Goal: Transaction & Acquisition: Purchase product/service

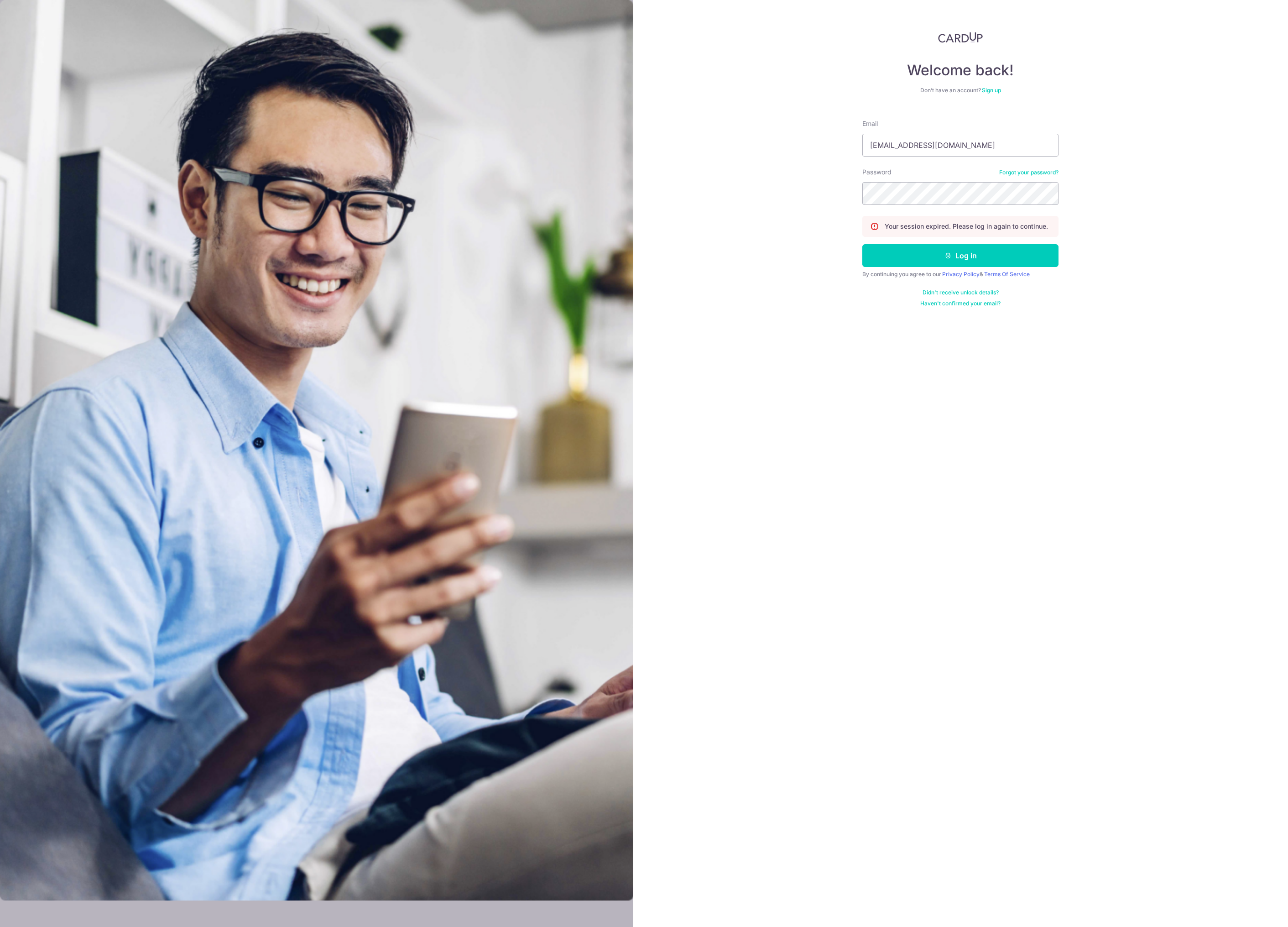
type input "[EMAIL_ADDRESS][DOMAIN_NAME]"
click at [697, 190] on div "Welcome back! Don’t have an account? Sign up Email fujishiroarito@gmail.com Pas…" at bounding box center [960, 464] width 655 height 927
click at [830, 171] on div "Welcome back! Don’t have an account? Sign up Email fujishiroarito@gmail.com Pas…" at bounding box center [960, 464] width 655 height 927
click at [919, 256] on button "Log in" at bounding box center [961, 256] width 197 height 23
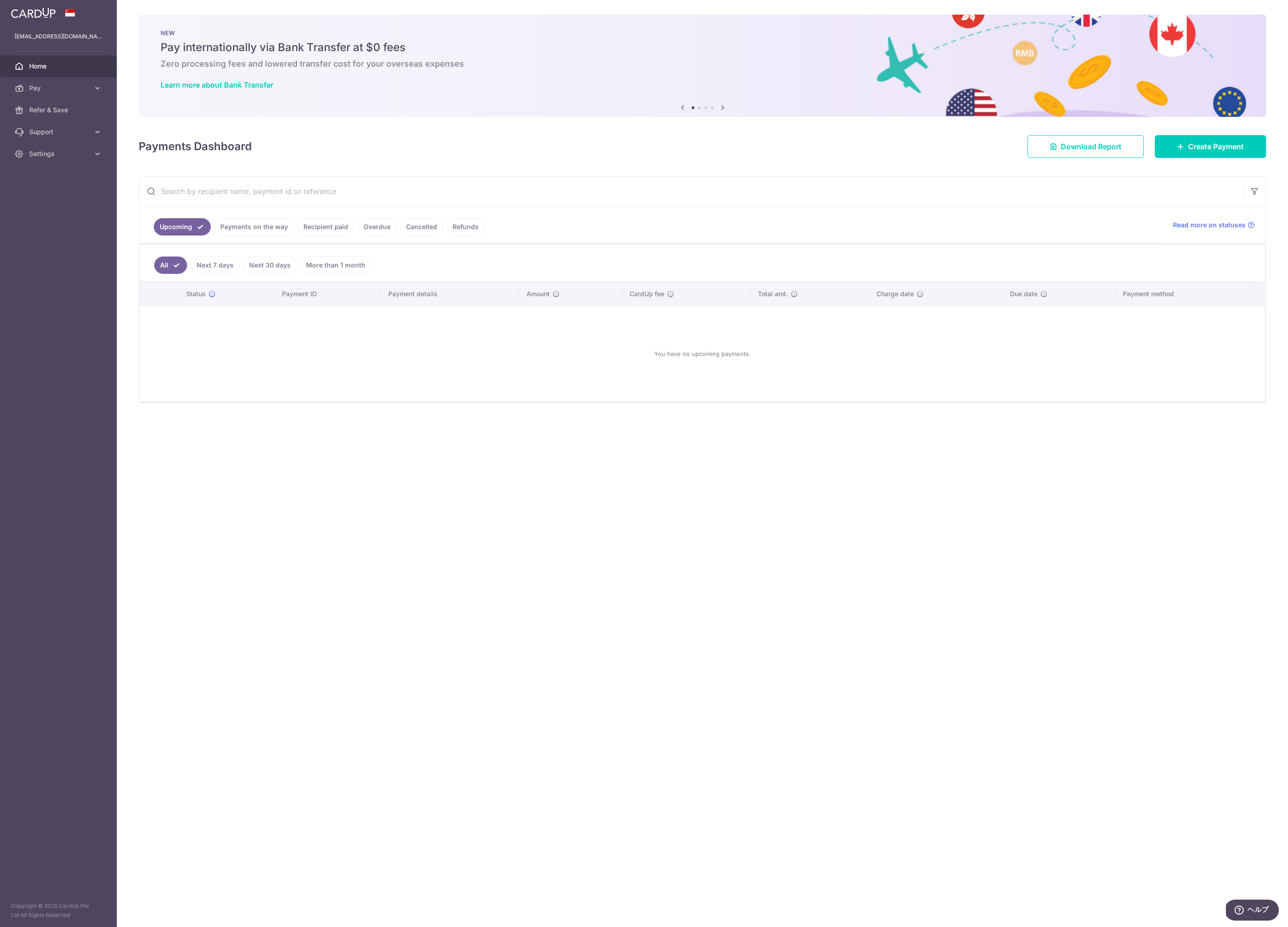
click at [334, 226] on link "Recipient paid" at bounding box center [326, 227] width 57 height 18
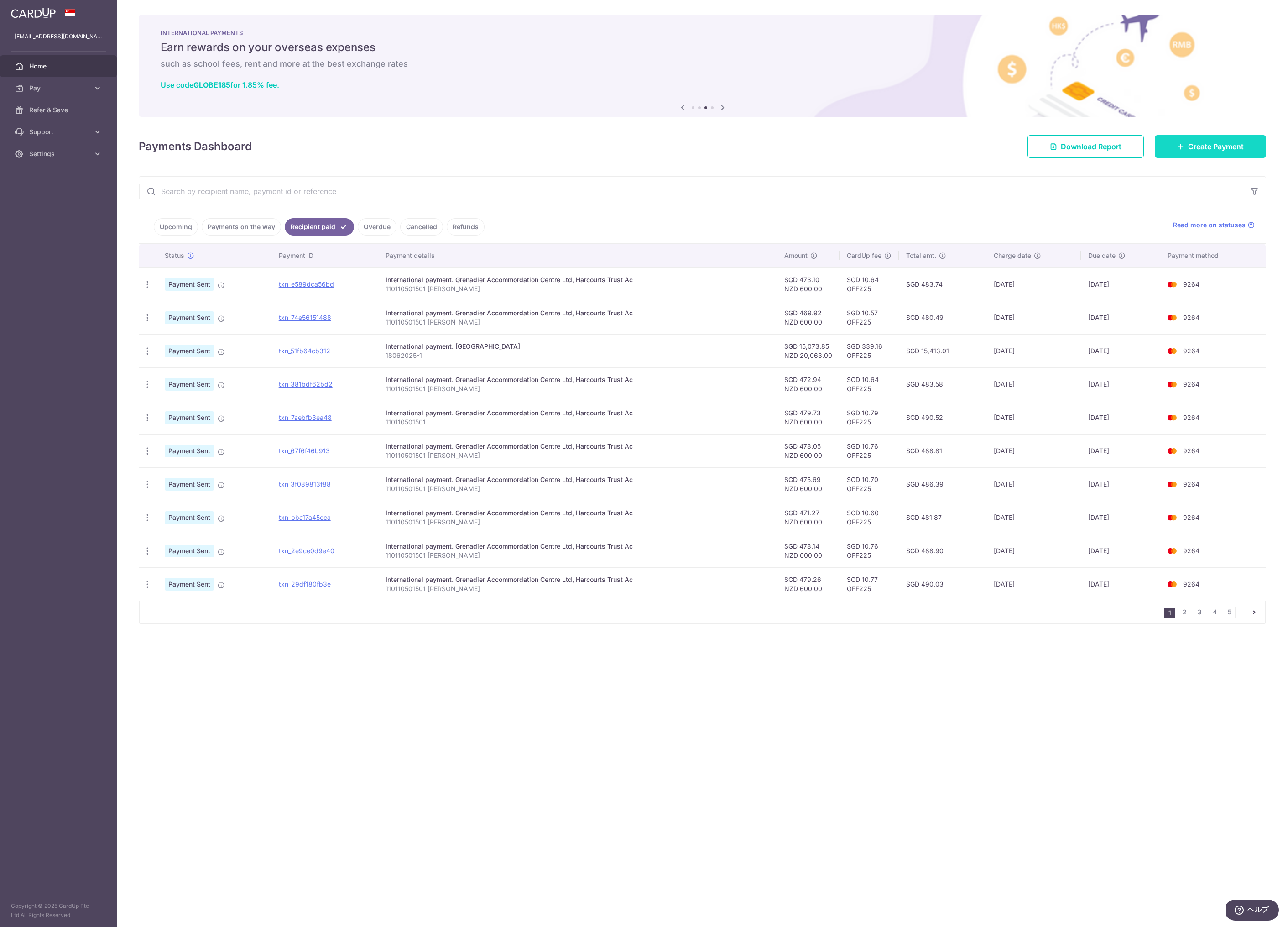
click at [1190, 143] on span "Create Payment" at bounding box center [1216, 147] width 55 height 11
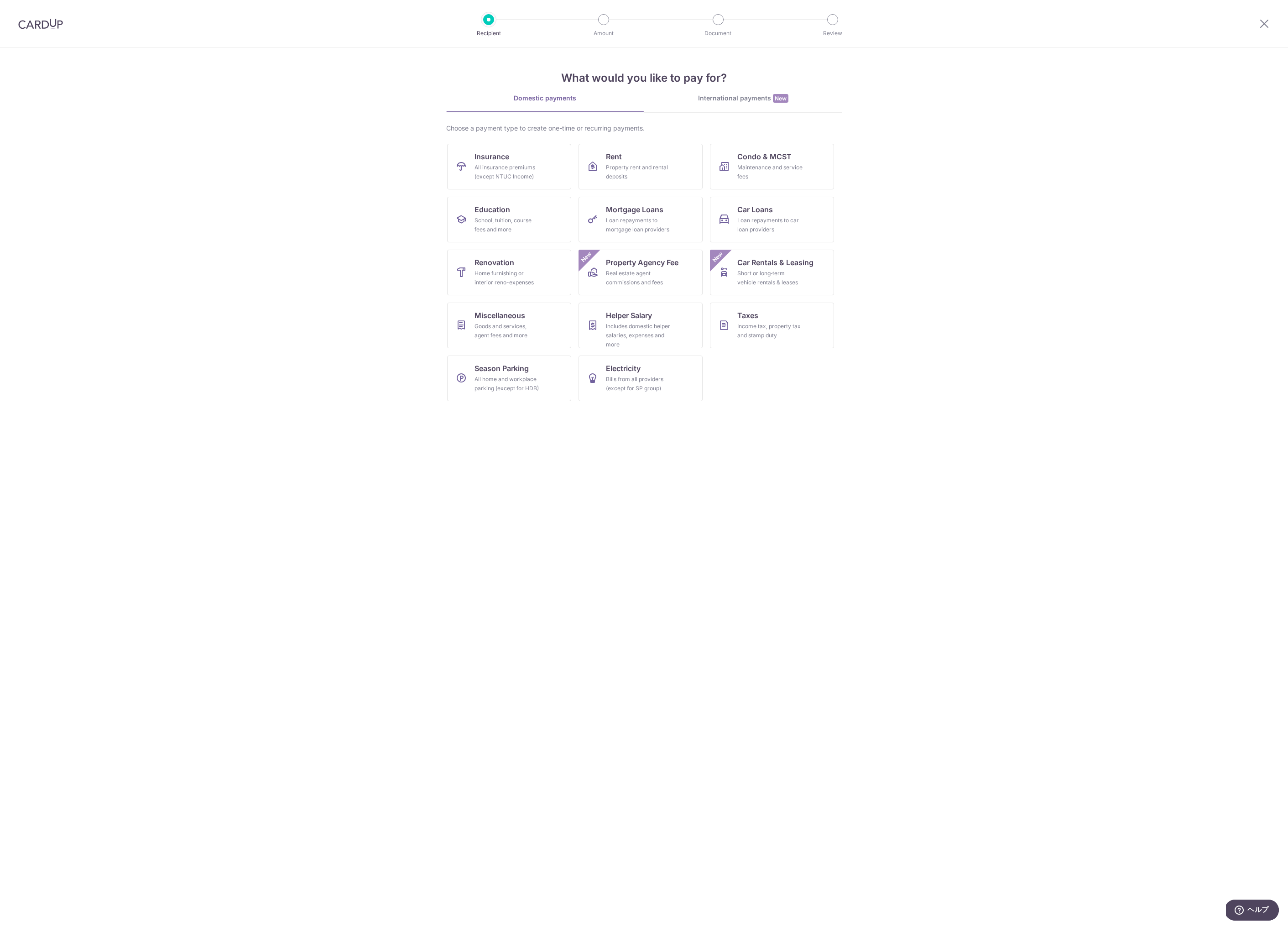
click at [672, 94] on div "International payments New" at bounding box center [743, 98] width 198 height 10
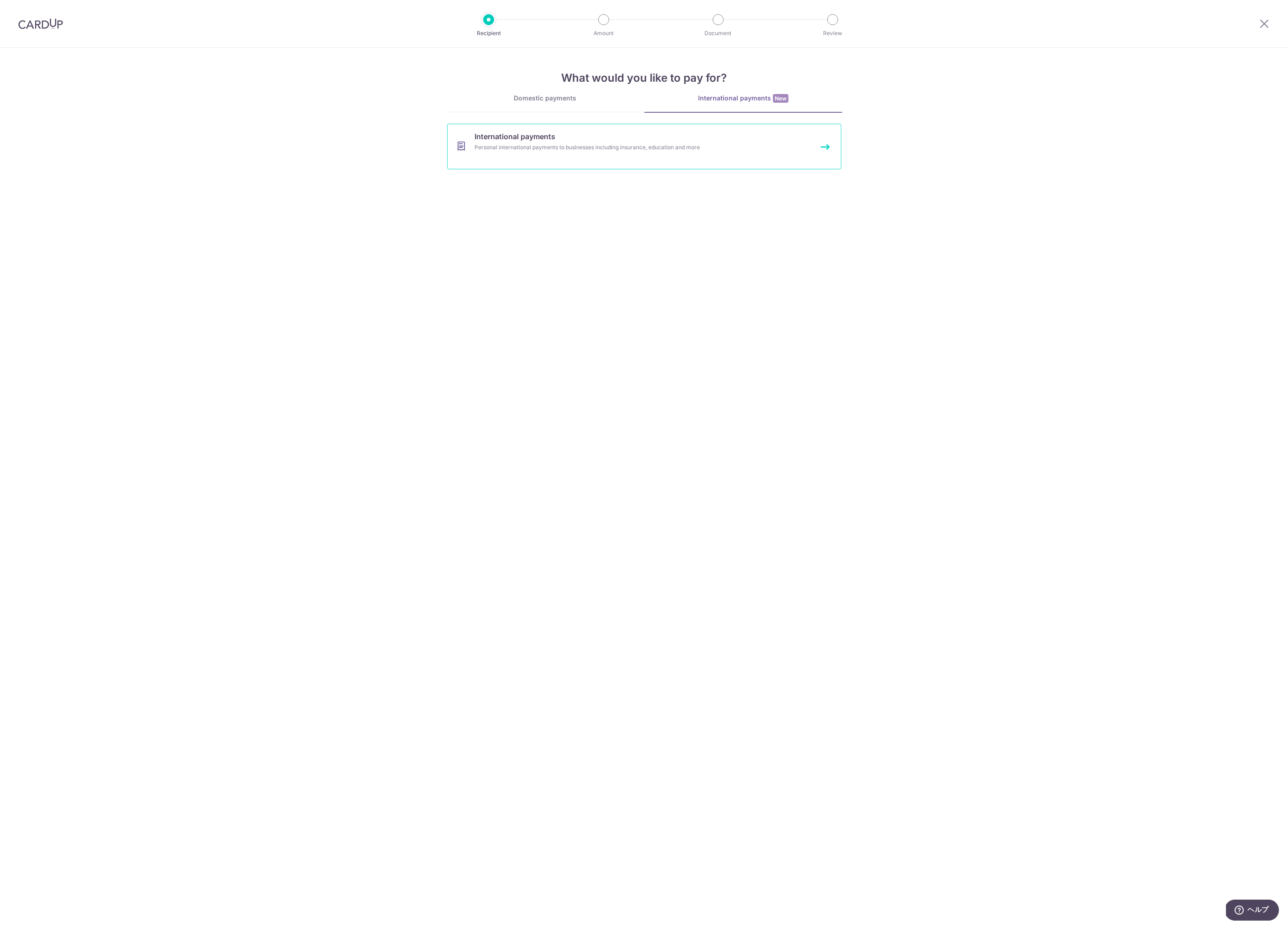
click at [611, 150] on div "Personal international payments to businesses including insurance, education an…" at bounding box center [632, 147] width 315 height 9
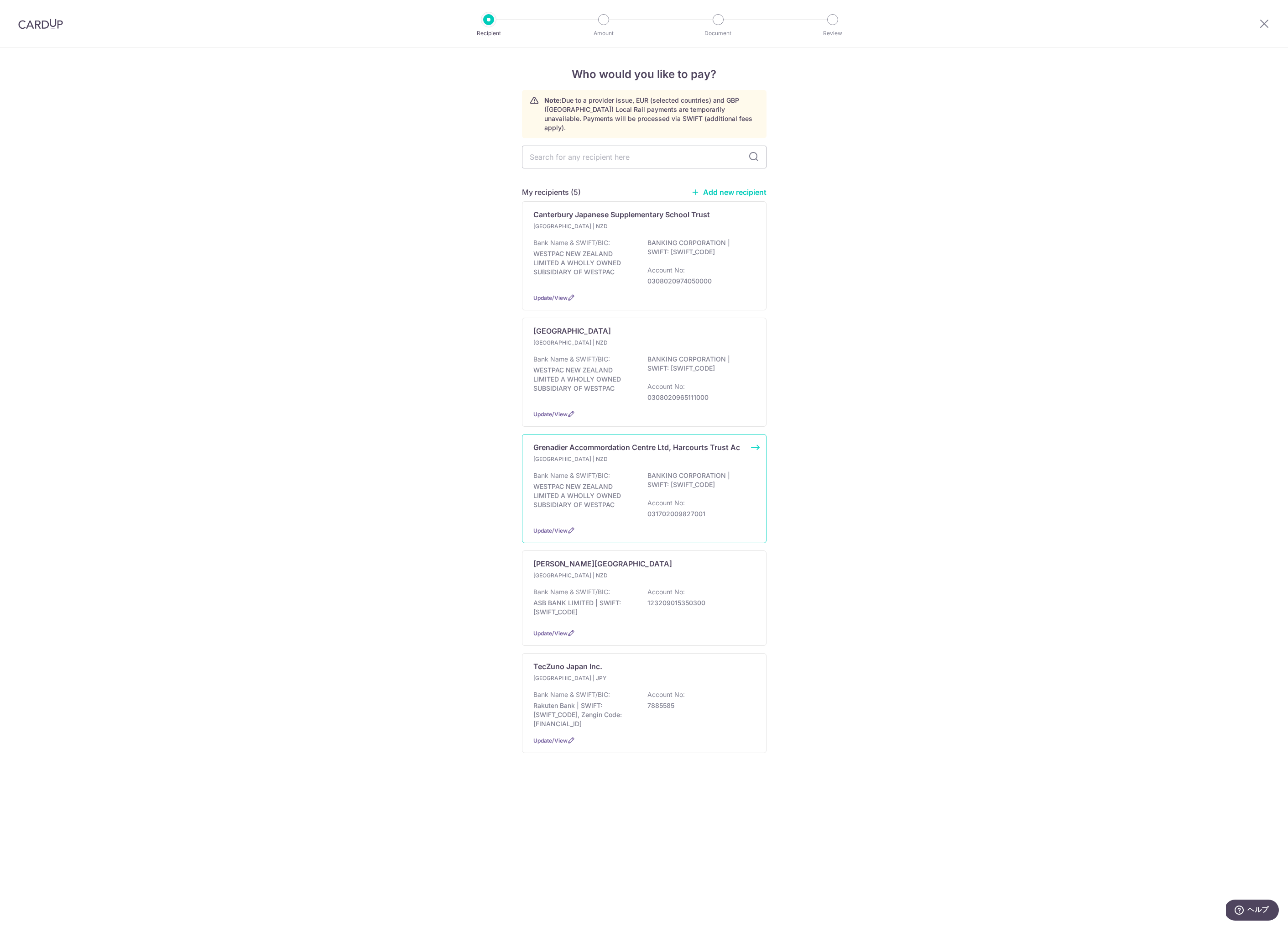
click at [616, 457] on div "New Zealand | NZD Bank Name & SWIFT/BIC: WESTPAC NEW ZEALAND LIMITED A WHOLLY O…" at bounding box center [644, 486] width 222 height 64
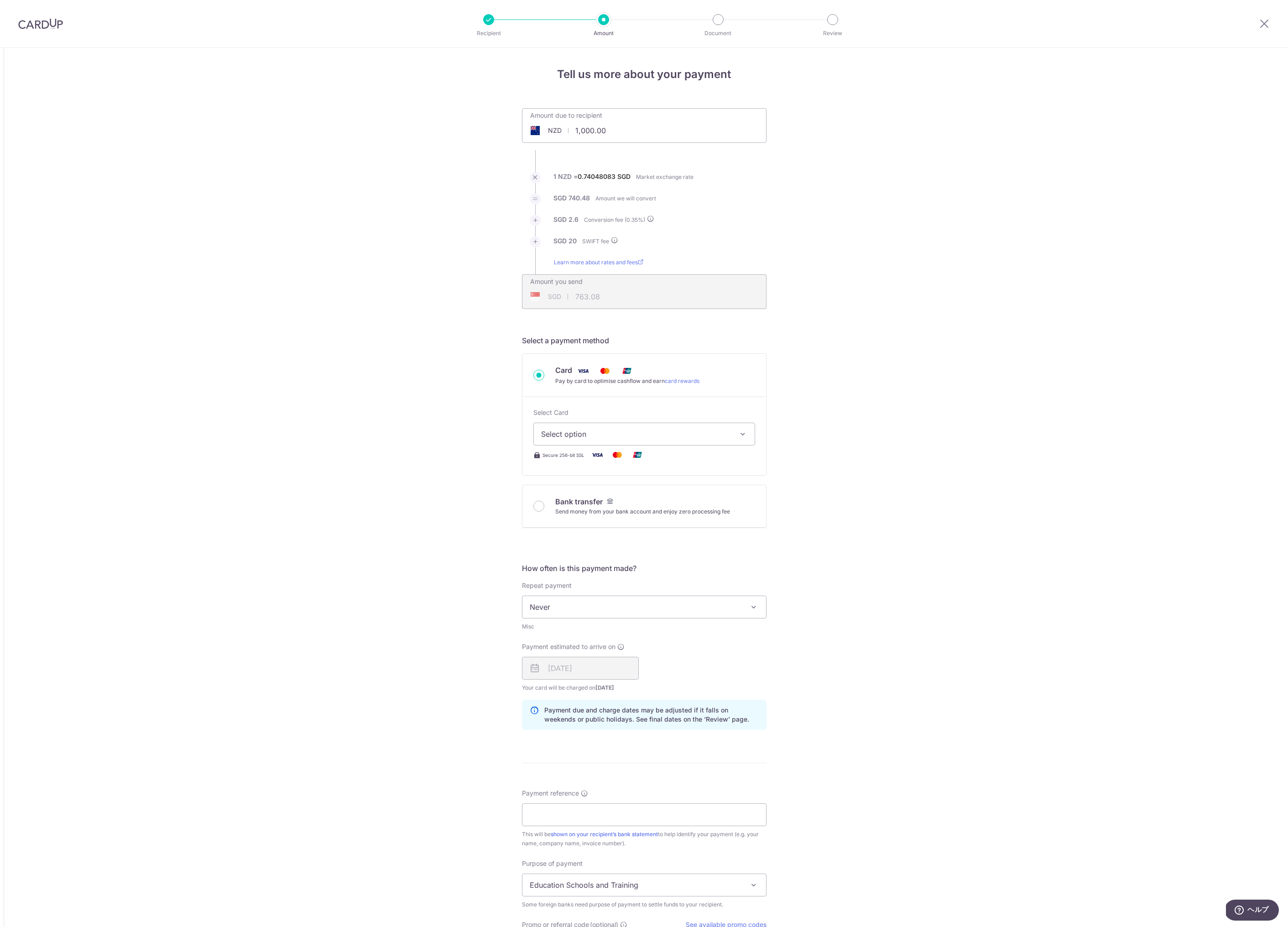
drag, startPoint x: 615, startPoint y: 132, endPoint x: 566, endPoint y: 125, distance: 49.5
click at [566, 125] on input "1,000.00" at bounding box center [592, 131] width 141 height 21
click at [475, 138] on div "Tell us more about your payment Amount due to recipient NZD 600 1000 1 NZD = 0.…" at bounding box center [644, 597] width 1288 height 1099
type input "600.00"
type input "465.82"
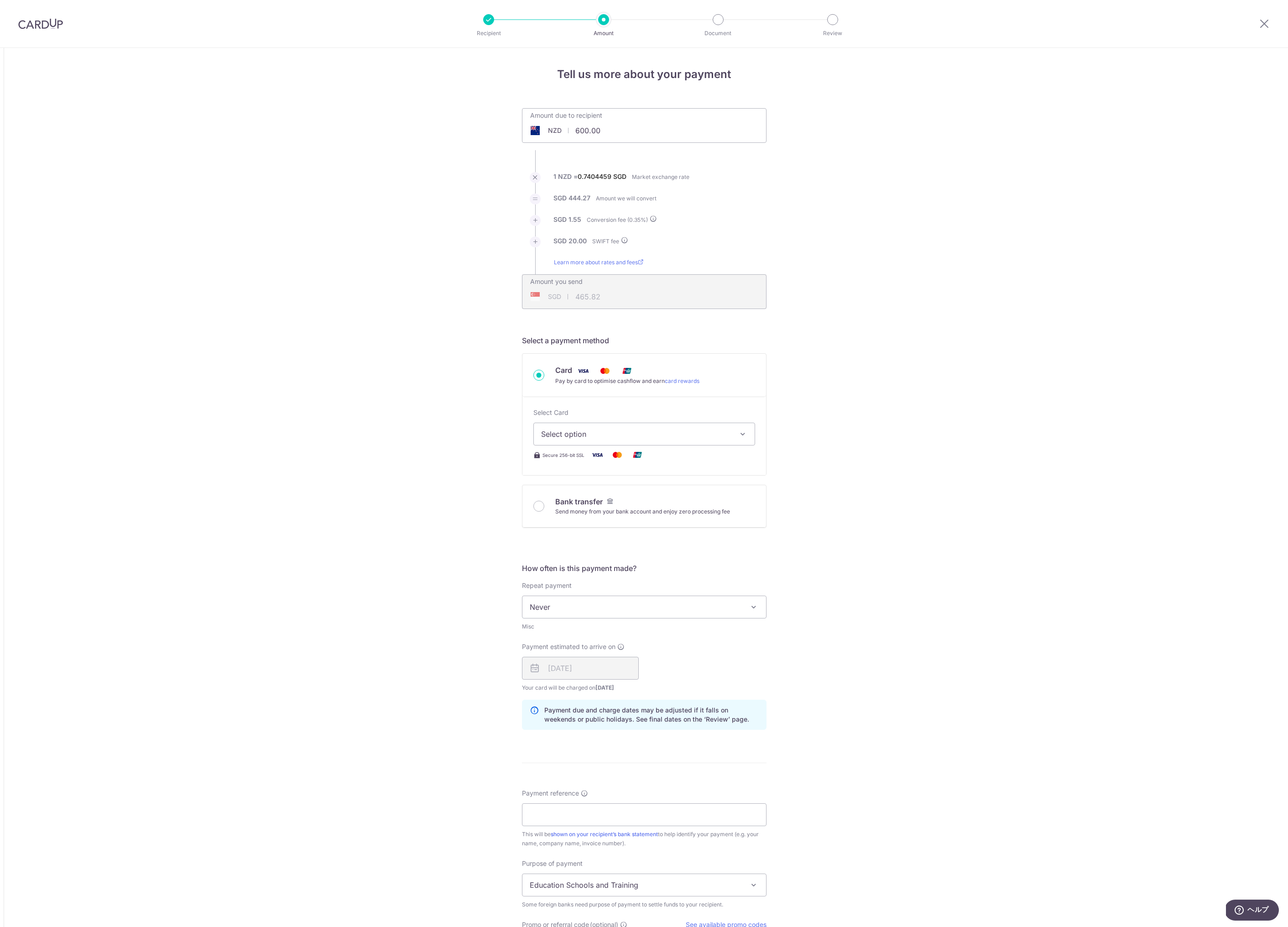
click at [573, 433] on span "Select option" at bounding box center [636, 434] width 190 height 11
click at [564, 518] on span "**** 9264" at bounding box center [580, 522] width 35 height 11
type input "600.00"
type input "465.81"
click at [484, 522] on div "Tell us more about your payment Amount due to recipient NZD 600.00 600 1 NZD = …" at bounding box center [644, 597] width 1288 height 1099
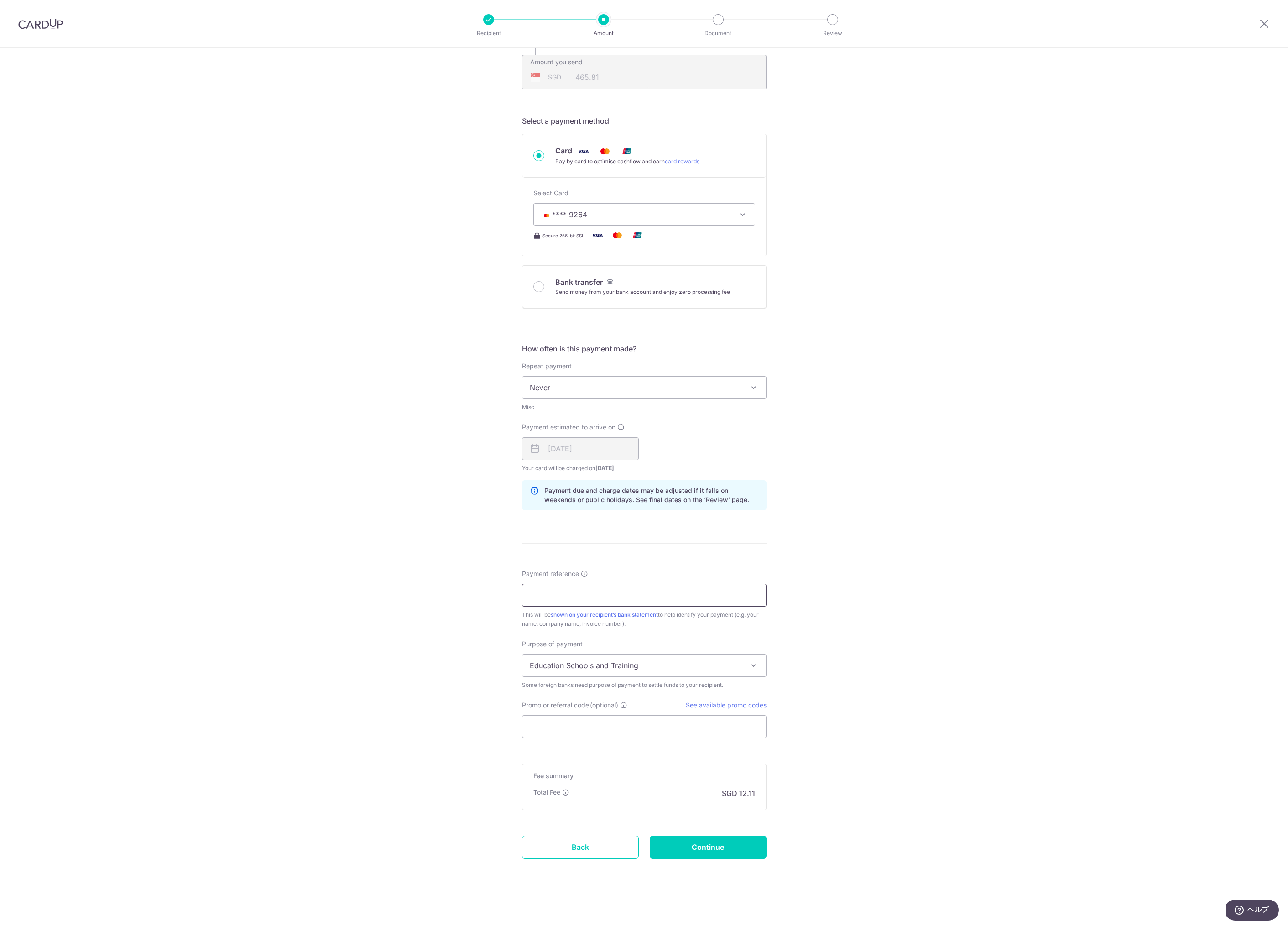
scroll to position [220, 0]
click at [573, 595] on input "Payment reference" at bounding box center [644, 595] width 244 height 23
type input "110110501501 [PERSON_NAME]"
click at [467, 616] on div "Tell us more about your payment Amount due to recipient NZD 600.00 600 1 NZD = …" at bounding box center [644, 378] width 1288 height 1099
click at [550, 657] on span "Education Schools and Training" at bounding box center [644, 665] width 244 height 22
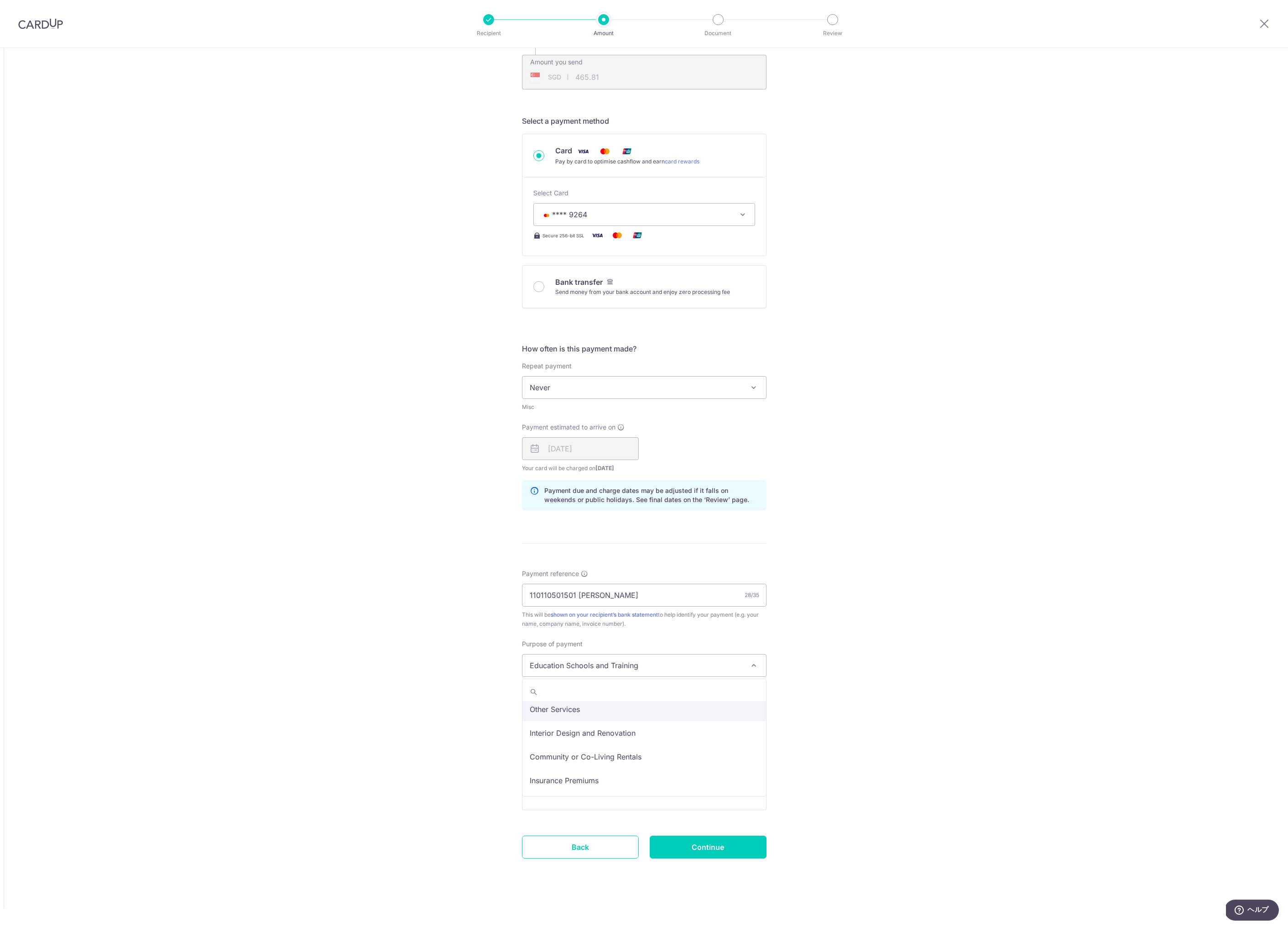
scroll to position [75, 0]
select select "Community or Co-Living Rentals"
click at [474, 772] on div "Tell us more about your payment Amount due to recipient NZD 600.00 600 1 NZD = …" at bounding box center [644, 378] width 1288 height 1099
click at [574, 732] on input "Promo or referral code (optional)" at bounding box center [644, 727] width 244 height 23
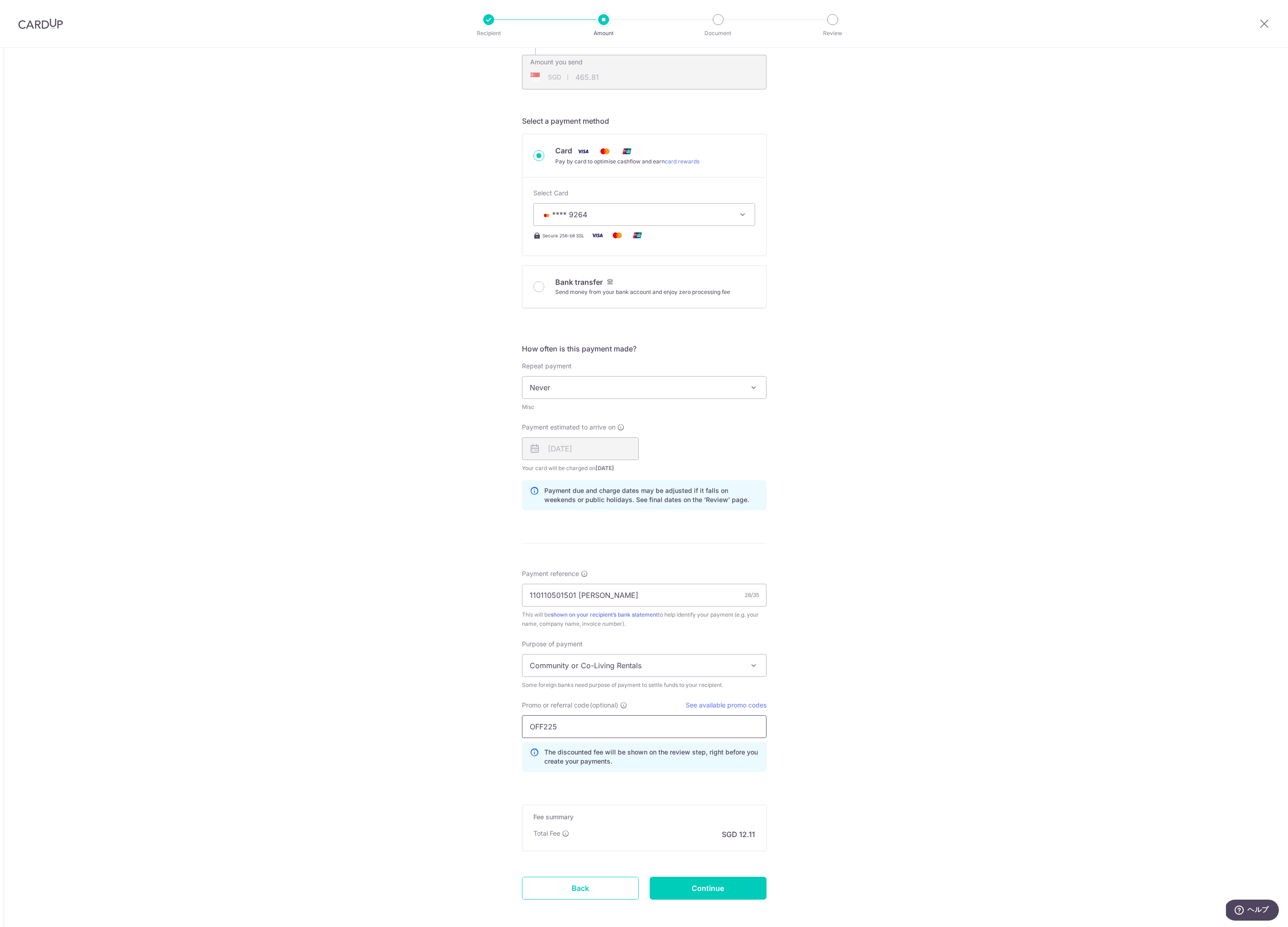
type input "OFF225"
click at [478, 733] on div "Tell us more about your payment Amount due to recipient NZD 600.00 600 1 NZD = …" at bounding box center [644, 398] width 1288 height 1140
click at [671, 890] on input "Continue" at bounding box center [708, 888] width 117 height 23
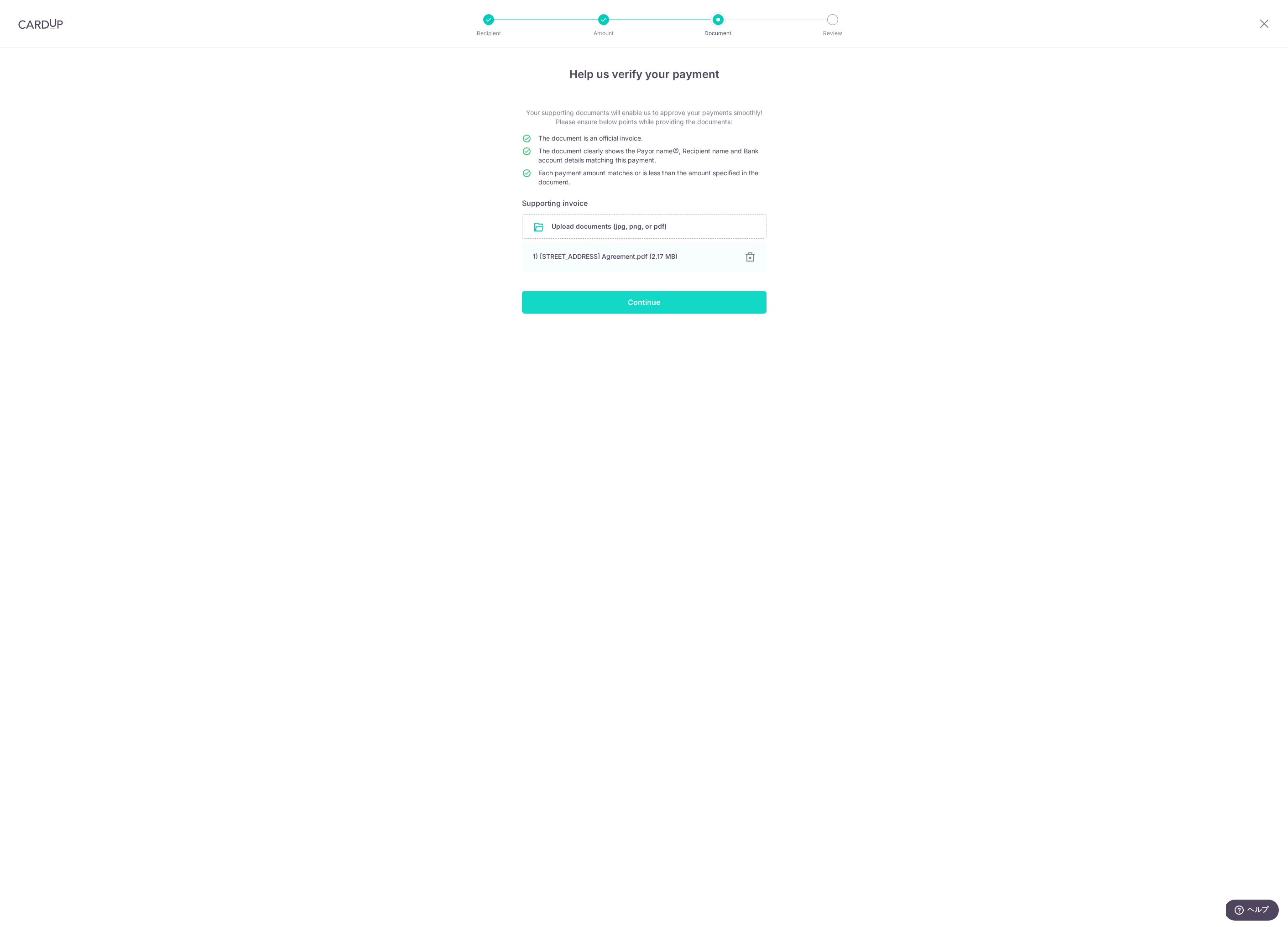
click at [675, 298] on input "Continue" at bounding box center [644, 302] width 244 height 23
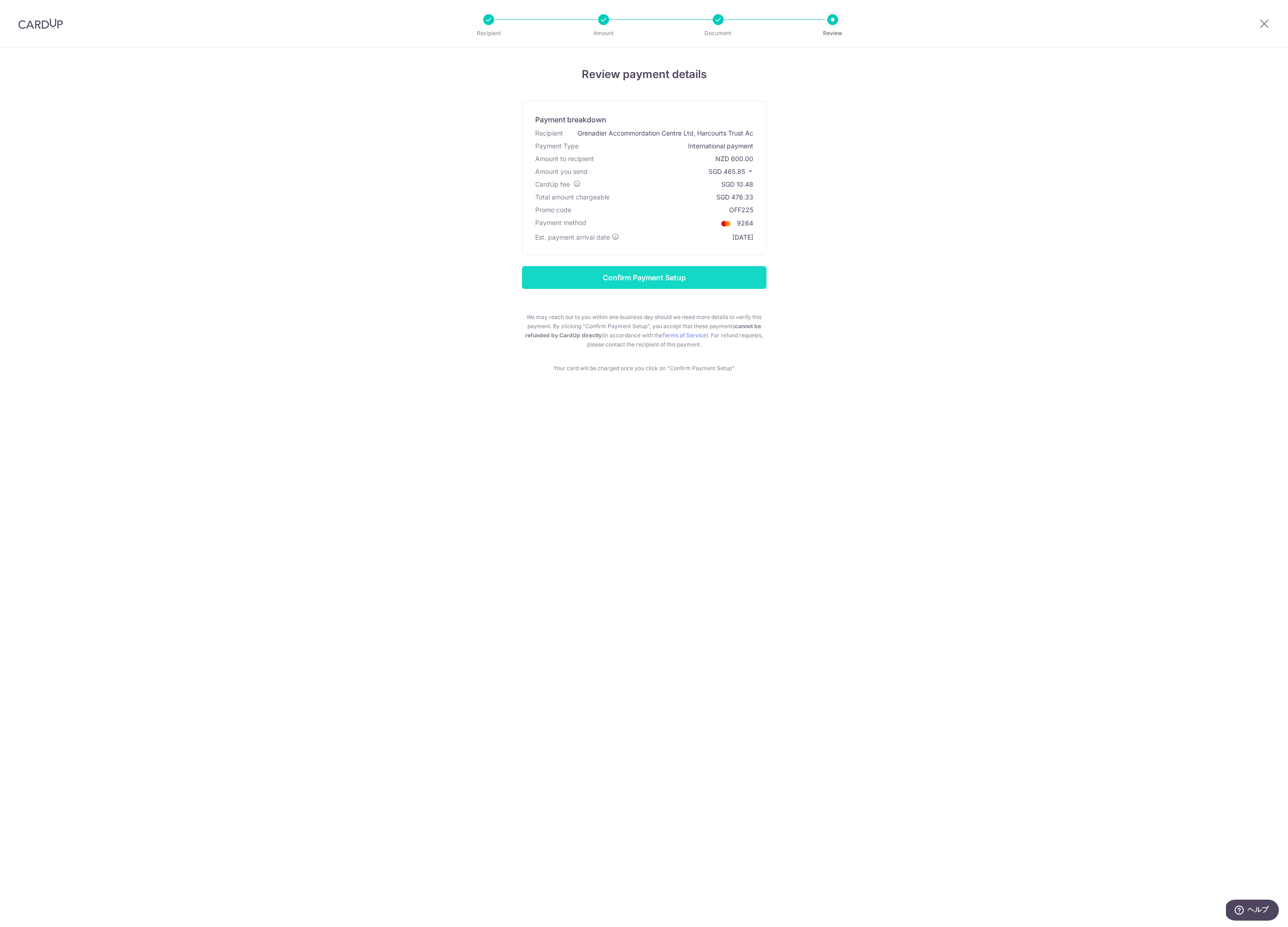
click at [599, 278] on input "Confirm Payment Setup" at bounding box center [644, 277] width 244 height 23
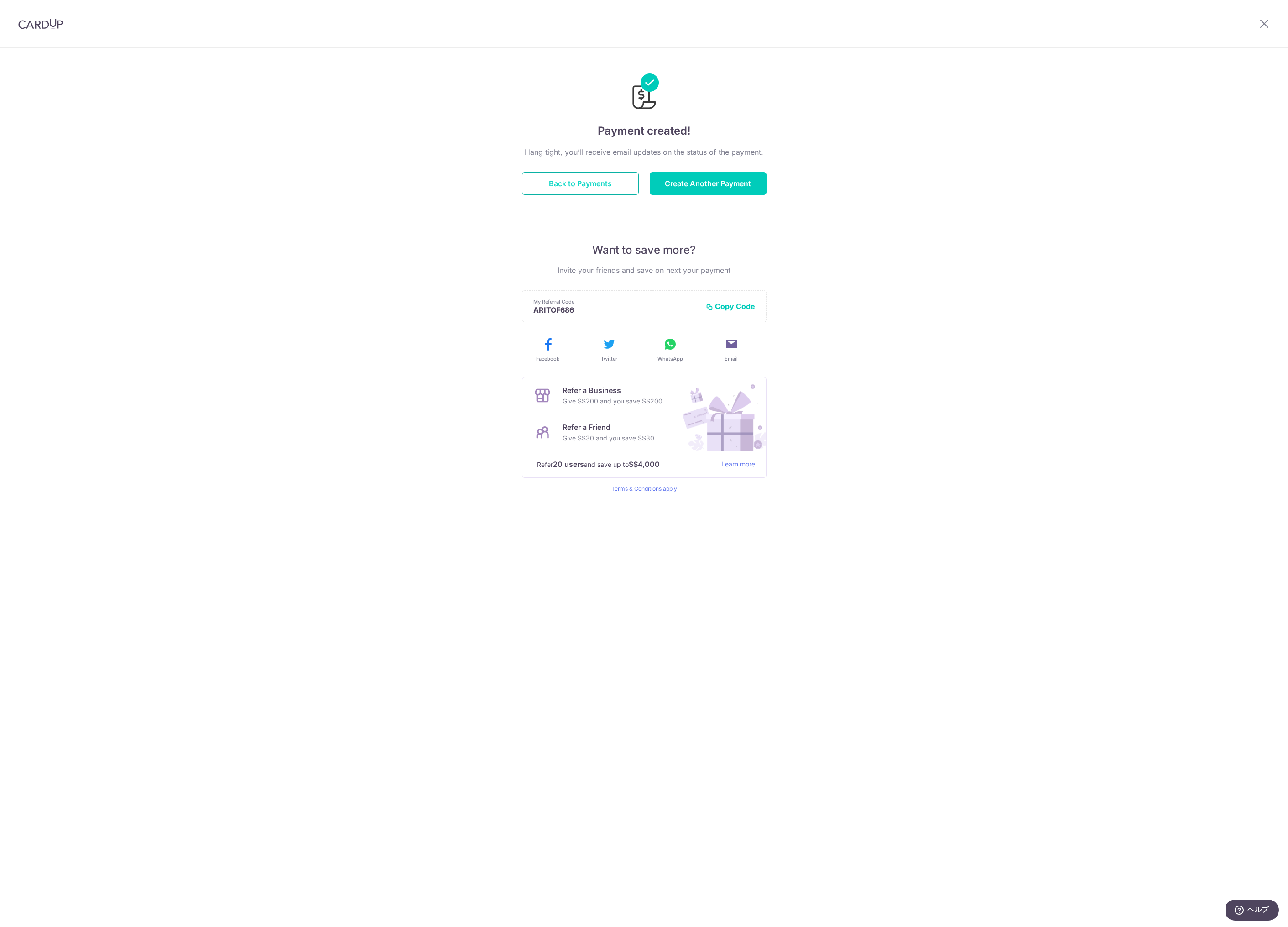
click at [597, 188] on button "Back to Payments" at bounding box center [580, 183] width 117 height 23
